Goal: Information Seeking & Learning: Learn about a topic

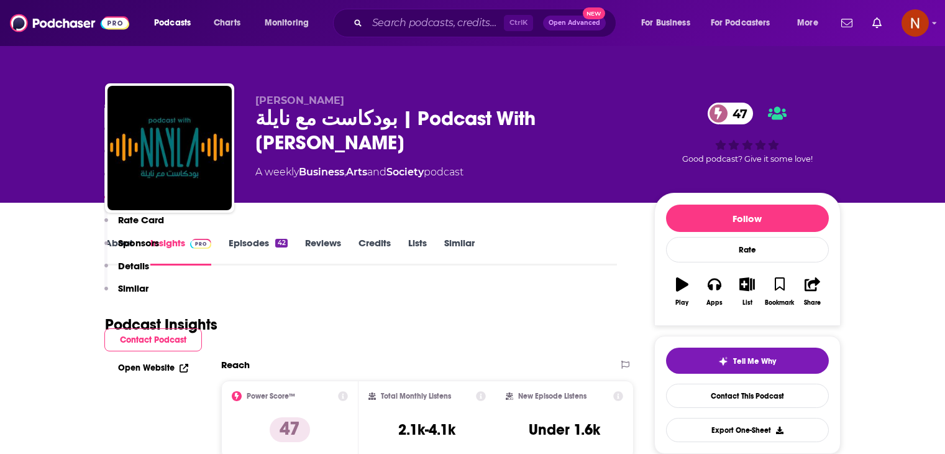
scroll to position [1139, 0]
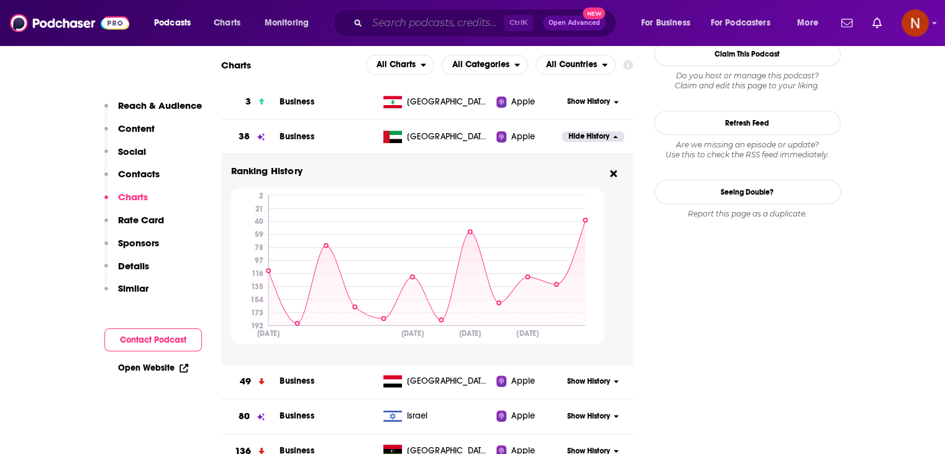
click at [438, 22] on input "Search podcasts, credits, & more..." at bounding box center [435, 23] width 137 height 20
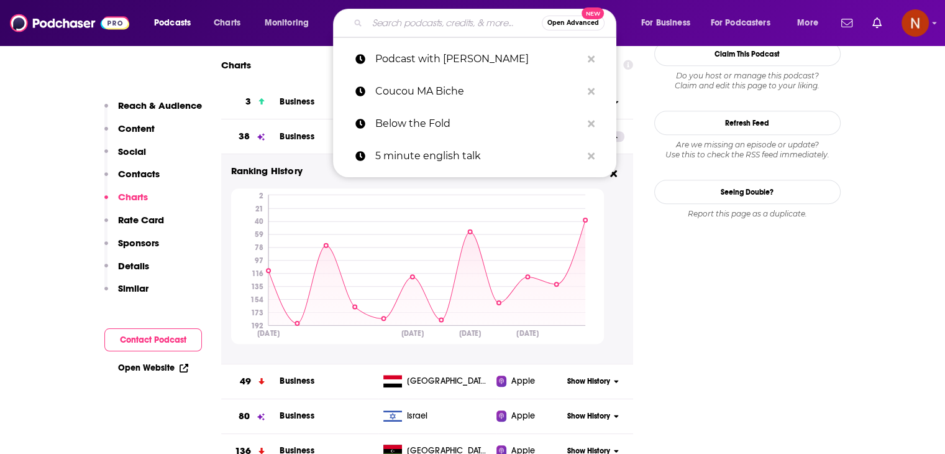
click at [441, 21] on input "Search podcasts, credits, & more..." at bounding box center [454, 23] width 175 height 20
paste input "5 Minute English Vocabulary Show"
type input "5 Minute English Vocabulary Show"
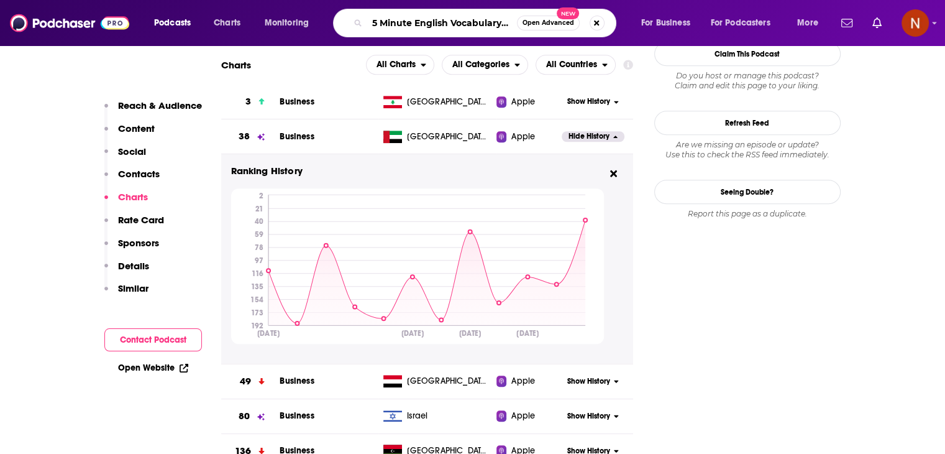
scroll to position [0, 19]
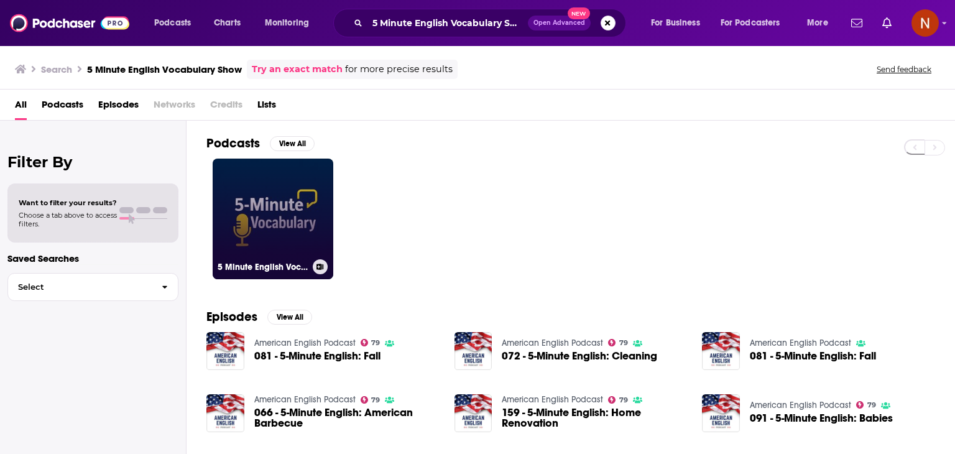
click at [283, 239] on link "5 Minute English Vocabulary Show" at bounding box center [273, 218] width 121 height 121
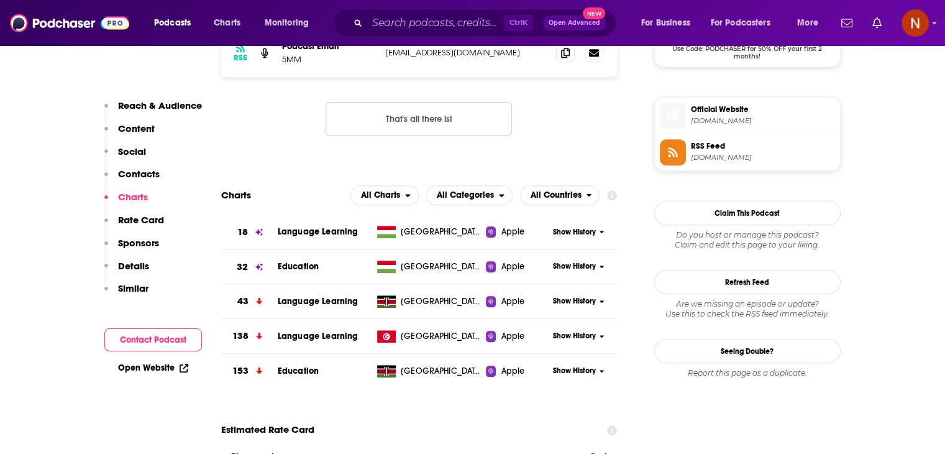
scroll to position [981, 0]
click at [572, 232] on span "Show History" at bounding box center [574, 231] width 43 height 11
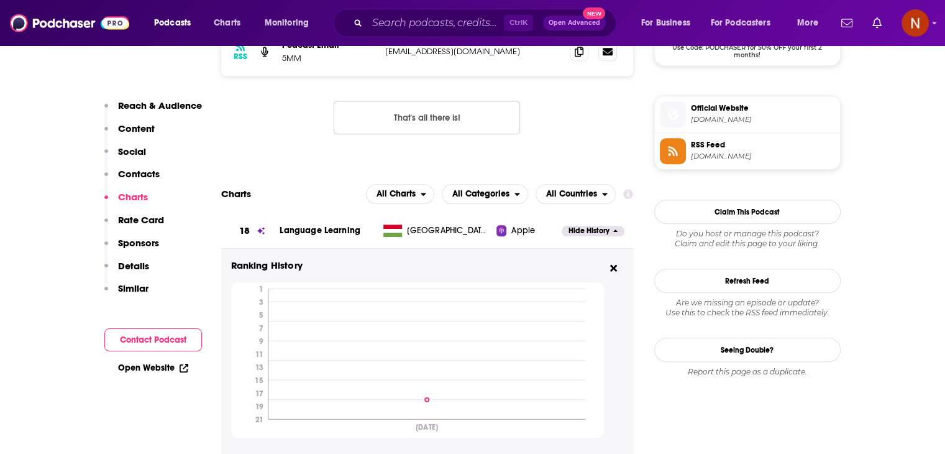
scroll to position [1042, 0]
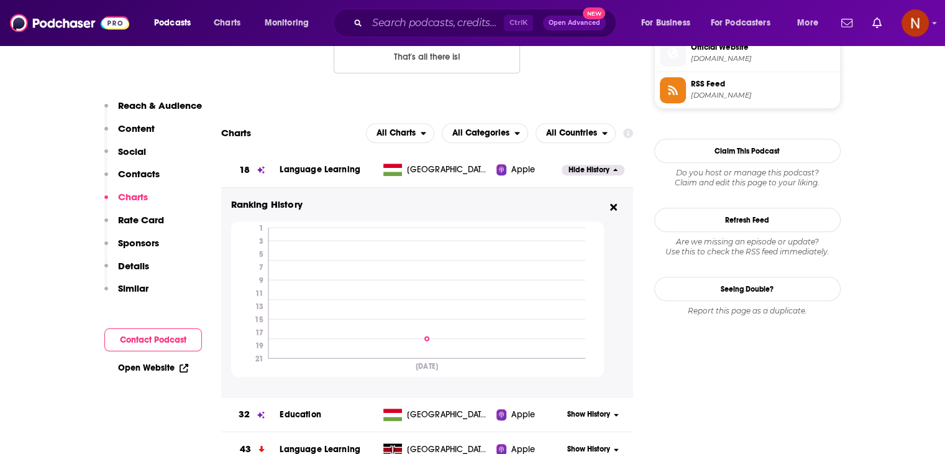
click at [583, 170] on span "Hide History" at bounding box center [589, 170] width 41 height 11
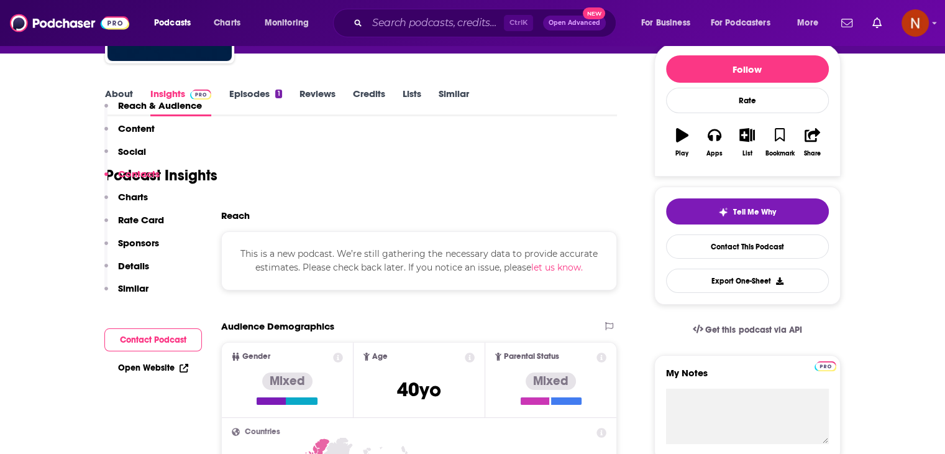
scroll to position [0, 0]
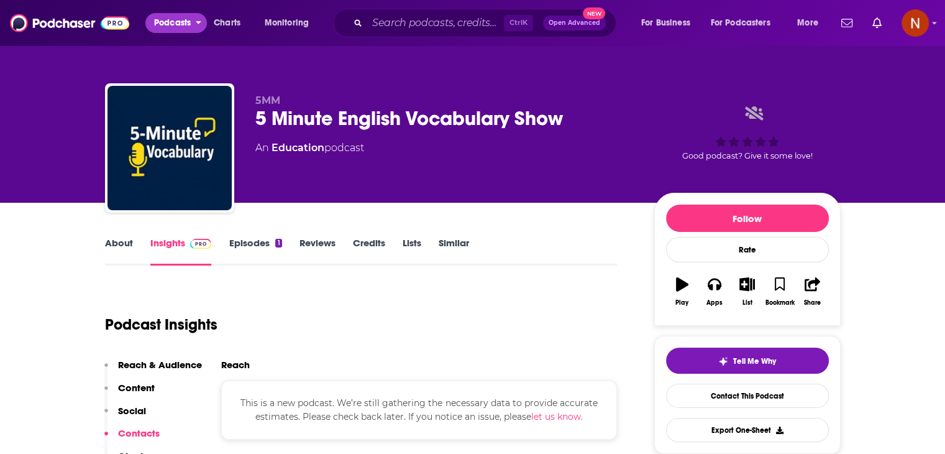
click at [177, 26] on span "Podcasts" at bounding box center [172, 22] width 37 height 17
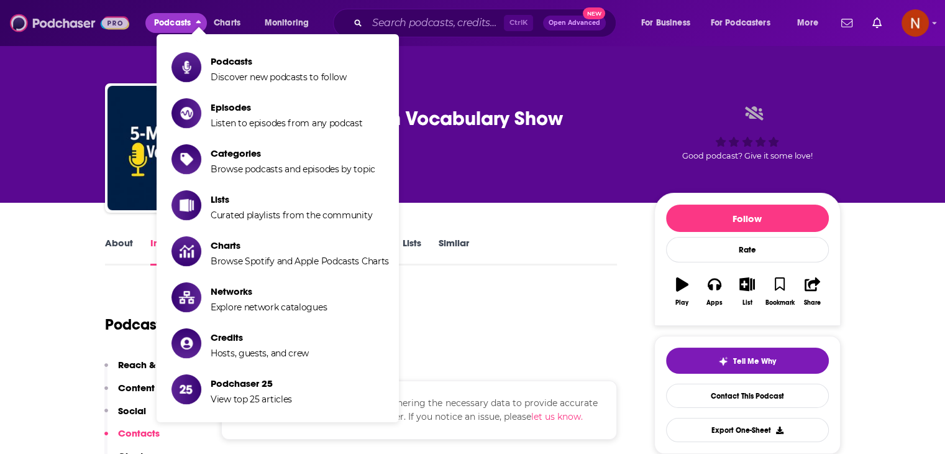
click at [96, 30] on img at bounding box center [69, 23] width 119 height 24
